Goal: Transaction & Acquisition: Obtain resource

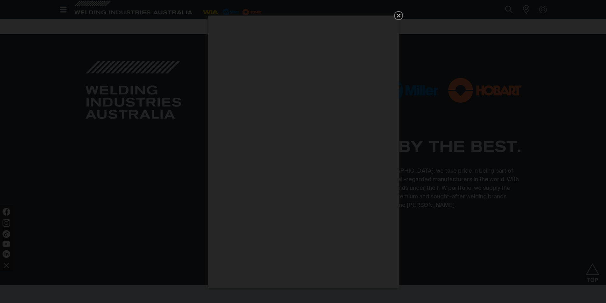
scroll to position [2543, 0]
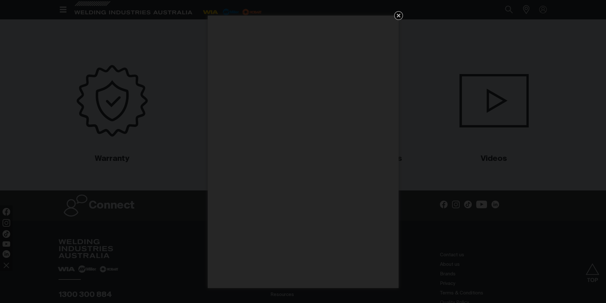
click at [400, 16] on icon "Get 5 WIA Welding Guides Free!" at bounding box center [399, 16] width 8 height 8
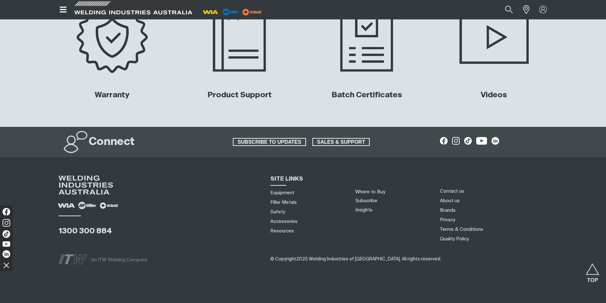
scroll to position [2617, 0]
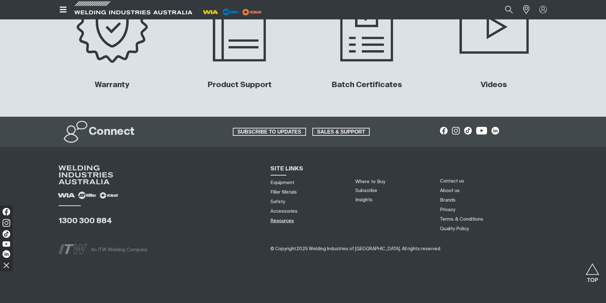
click at [285, 220] on link "Resources" at bounding box center [282, 220] width 24 height 7
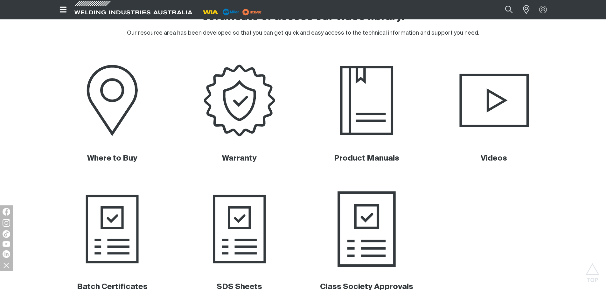
scroll to position [286, 0]
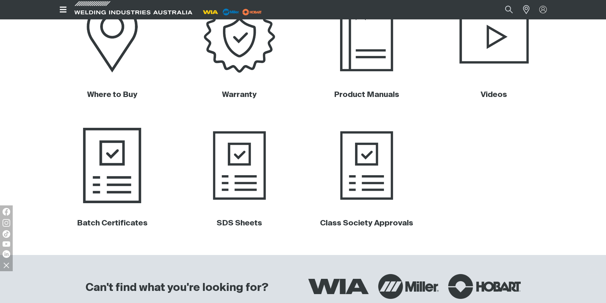
click at [95, 195] on img at bounding box center [112, 165] width 129 height 86
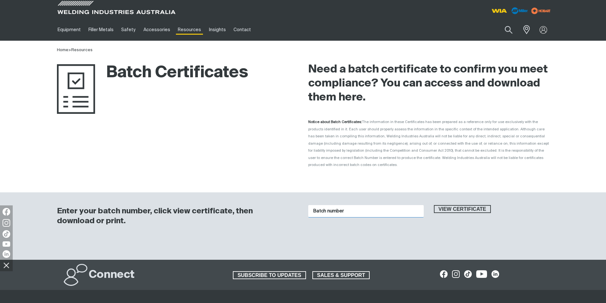
drag, startPoint x: 331, startPoint y: 200, endPoint x: 336, endPoint y: 199, distance: 4.5
click at [331, 205] on input "Batch number" at bounding box center [365, 211] width 115 height 12
type input "J03316"
click at [434, 205] on button "View certificate" at bounding box center [462, 209] width 57 height 8
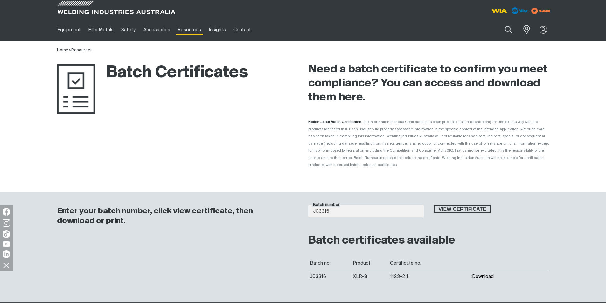
click at [477, 274] on button "Download" at bounding box center [481, 276] width 23 height 5
